Goal: Transaction & Acquisition: Subscribe to service/newsletter

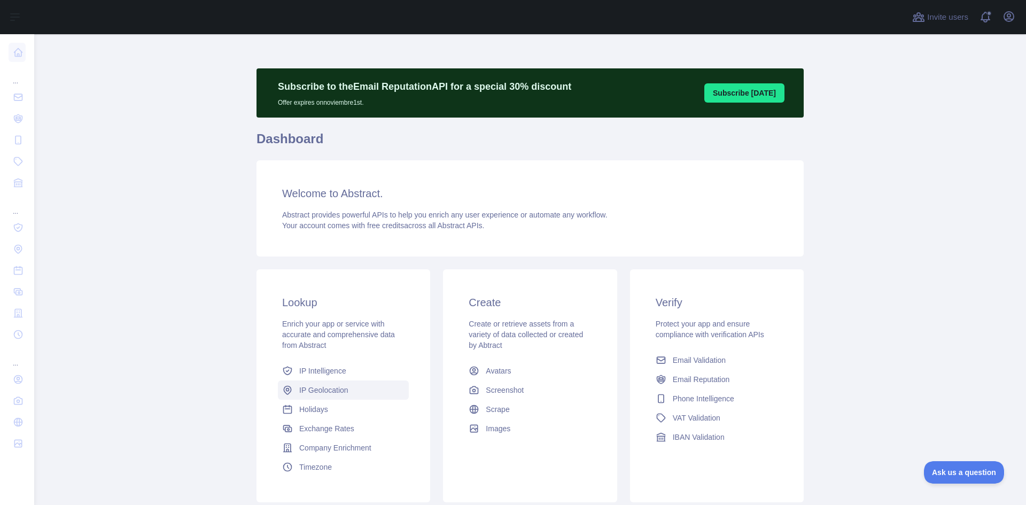
click at [341, 389] on span "IP Geolocation" at bounding box center [323, 390] width 49 height 11
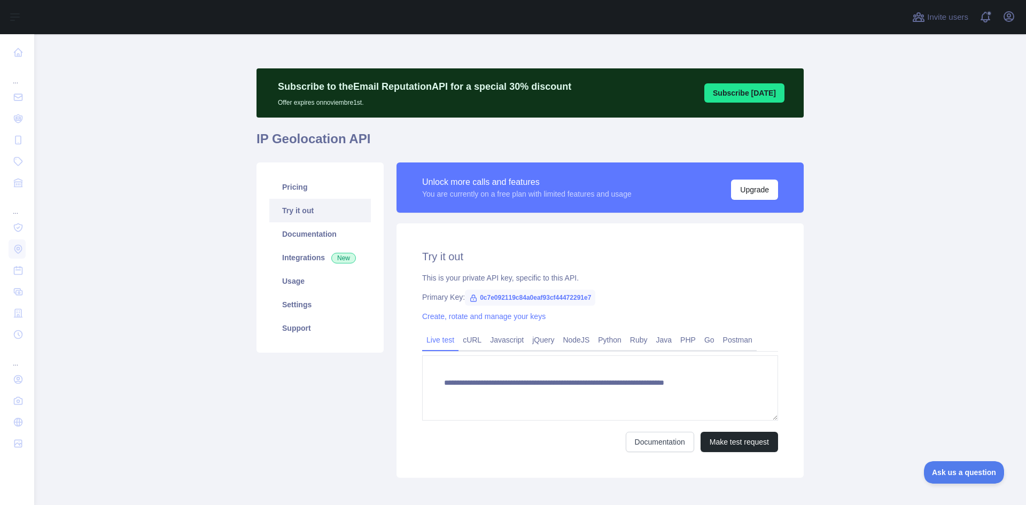
type textarea "**********"
click at [315, 278] on link "Usage" at bounding box center [320, 281] width 102 height 24
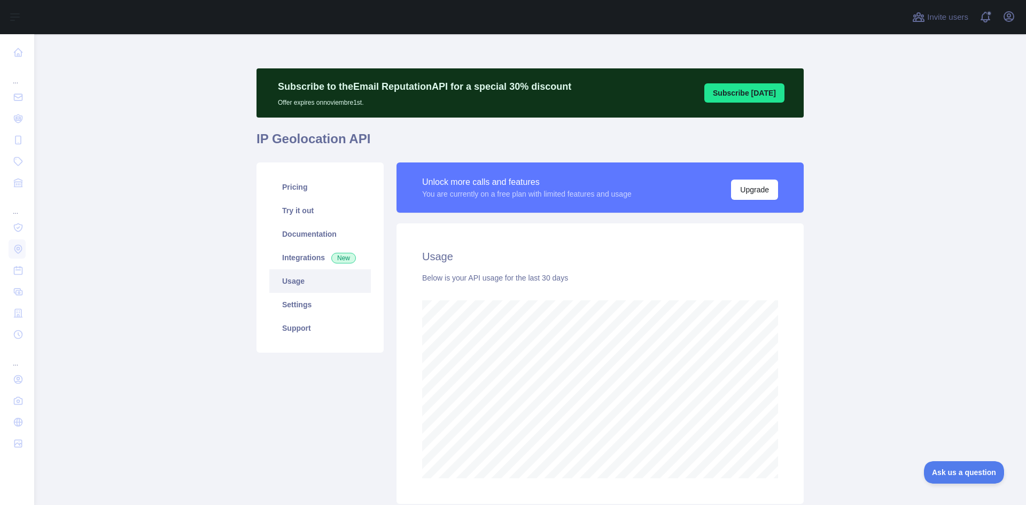
scroll to position [471, 984]
click at [754, 185] on button "Upgrade" at bounding box center [754, 190] width 47 height 20
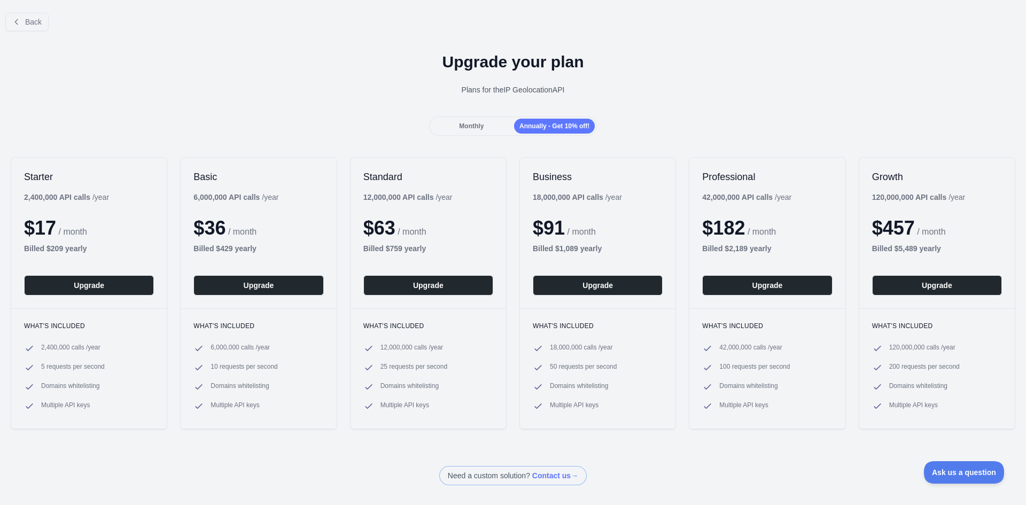
click at [474, 126] on span "Monthly" at bounding box center [471, 125] width 25 height 7
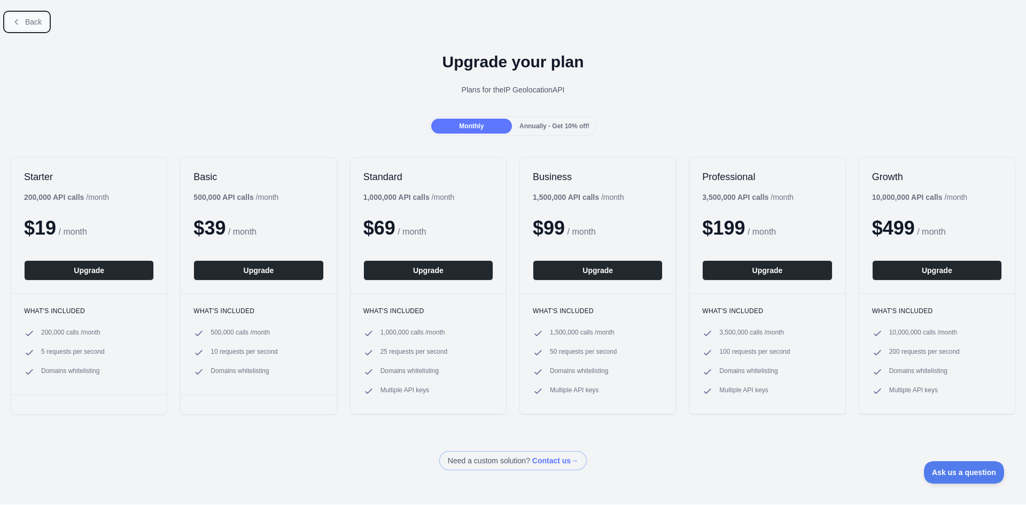
click at [28, 29] on button "Back" at bounding box center [26, 22] width 43 height 18
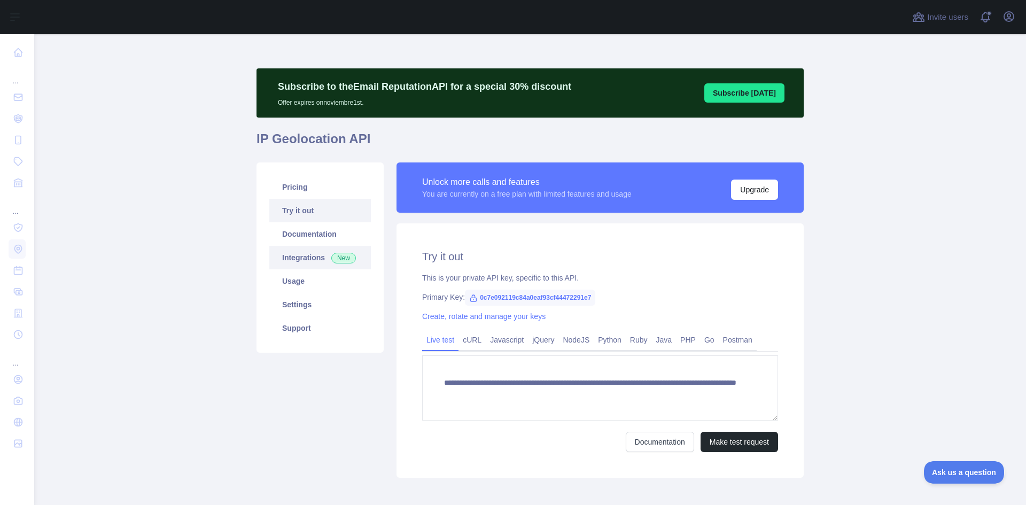
click at [299, 260] on link "Integrations New" at bounding box center [320, 258] width 102 height 24
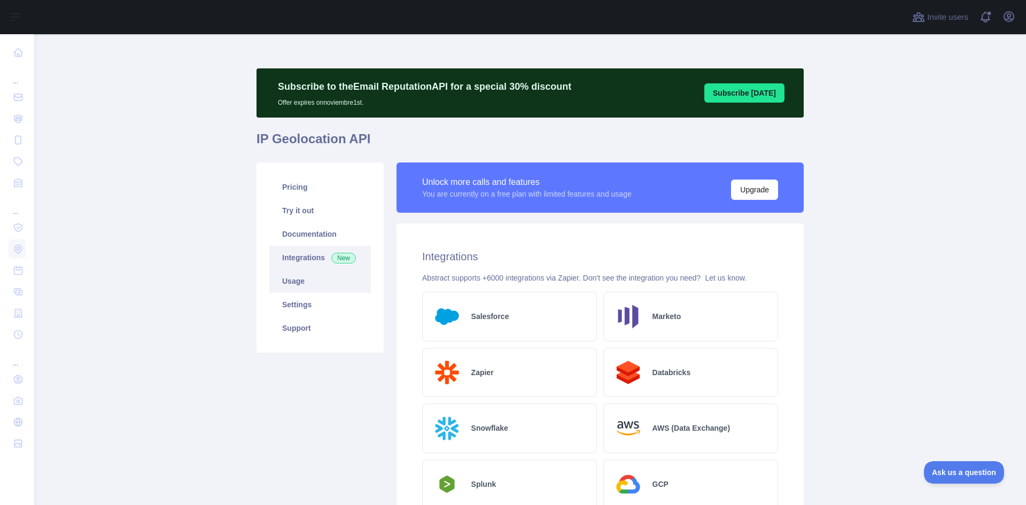
click at [294, 280] on link "Usage" at bounding box center [320, 281] width 102 height 24
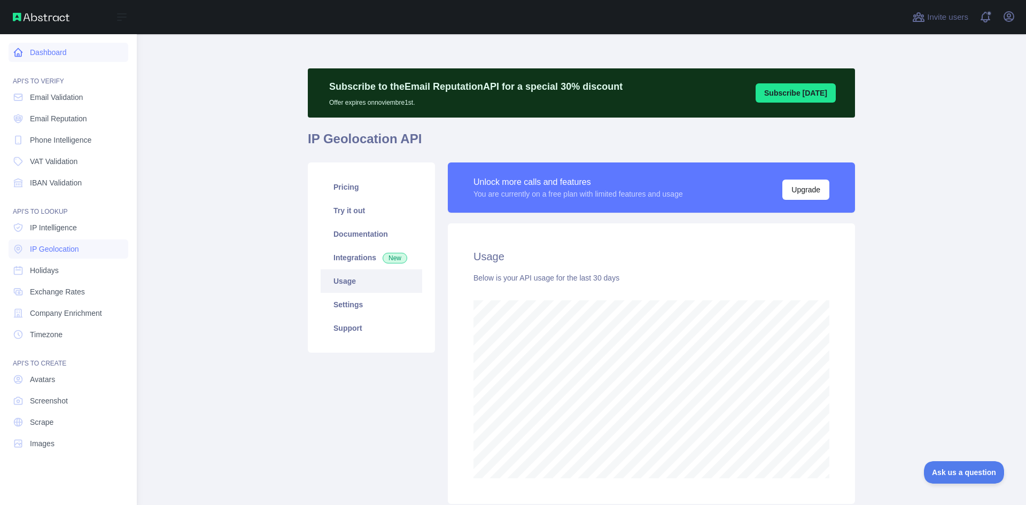
scroll to position [534063, 533653]
click at [75, 250] on span "IP Geolocation" at bounding box center [54, 249] width 49 height 11
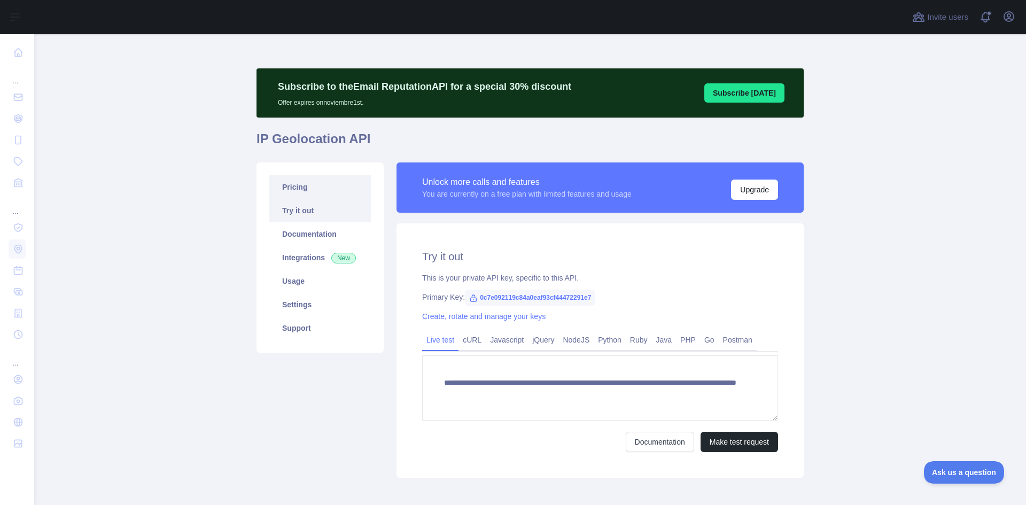
click at [307, 189] on link "Pricing" at bounding box center [320, 187] width 102 height 24
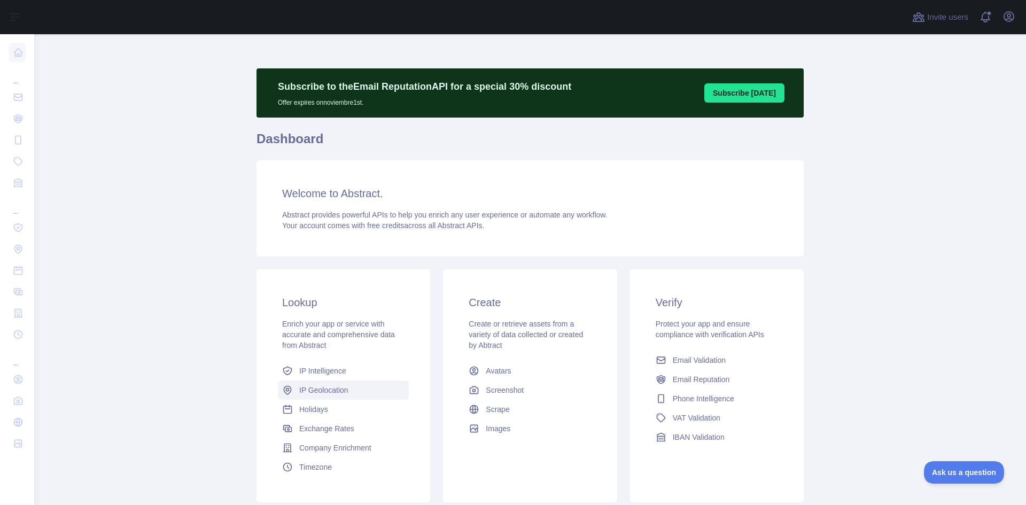
click at [328, 391] on span "IP Geolocation" at bounding box center [323, 390] width 49 height 11
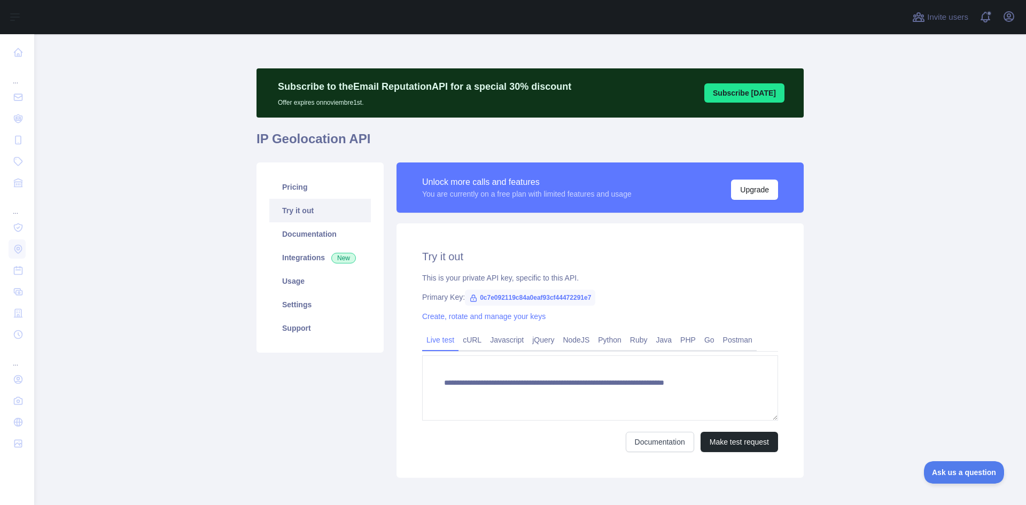
type textarea "**********"
click at [752, 189] on button "Upgrade" at bounding box center [754, 190] width 47 height 20
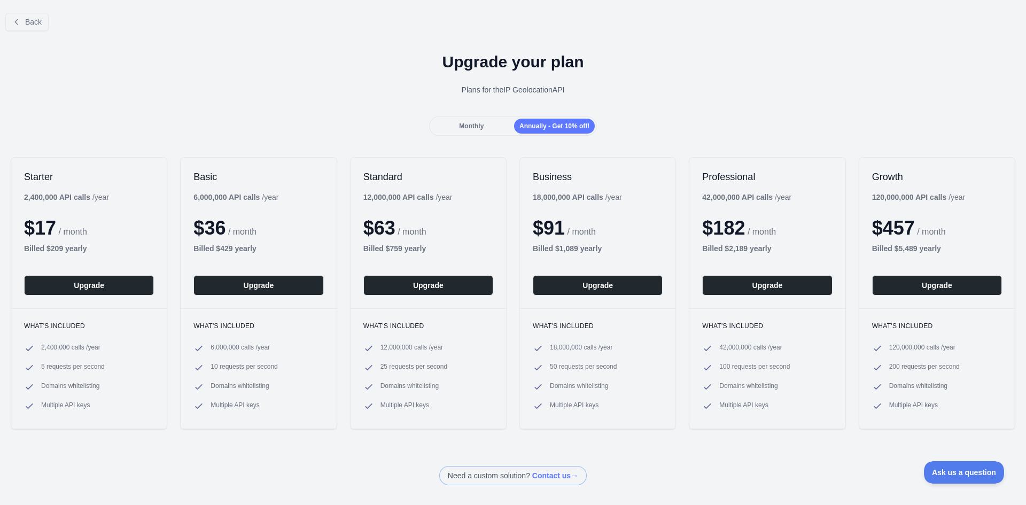
click at [473, 127] on span "Monthly" at bounding box center [471, 125] width 25 height 7
